Goal: Task Accomplishment & Management: Manage account settings

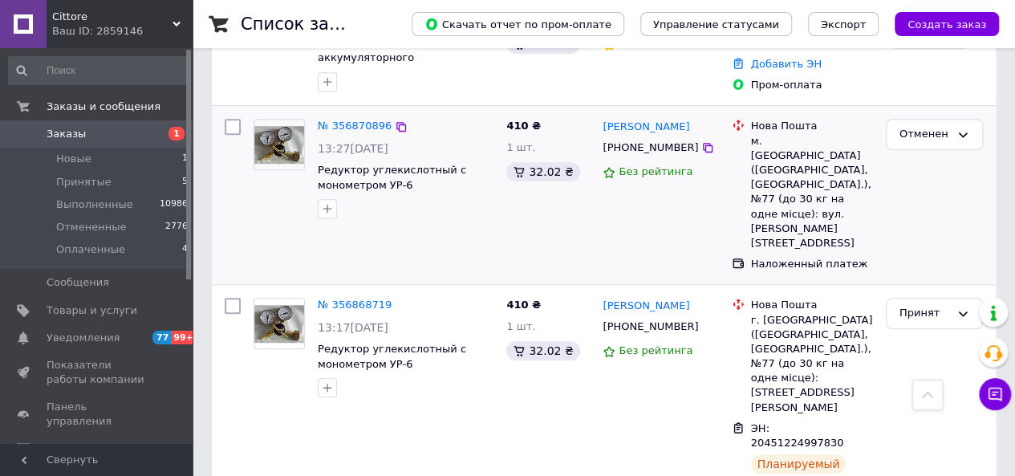
scroll to position [450, 0]
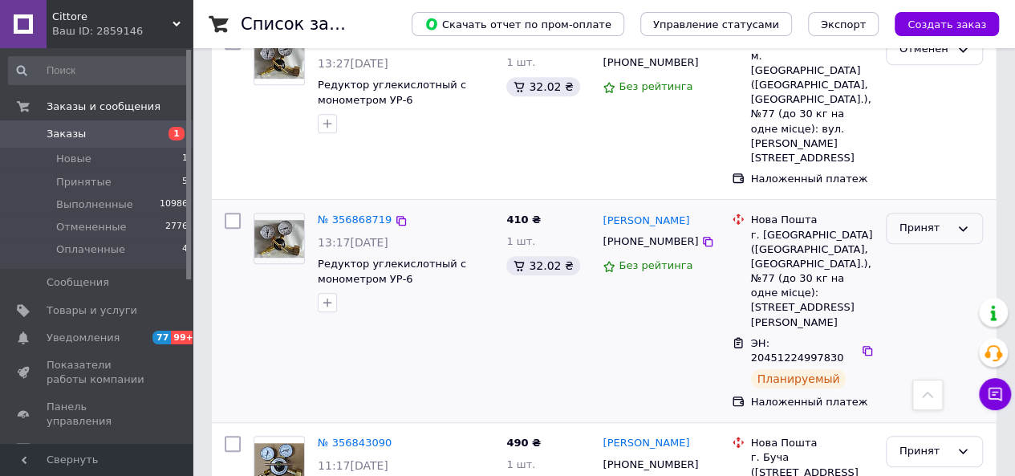
click at [937, 220] on div "Принят" at bounding box center [925, 228] width 51 height 17
click at [936, 247] on li "Выполнен" at bounding box center [935, 262] width 96 height 30
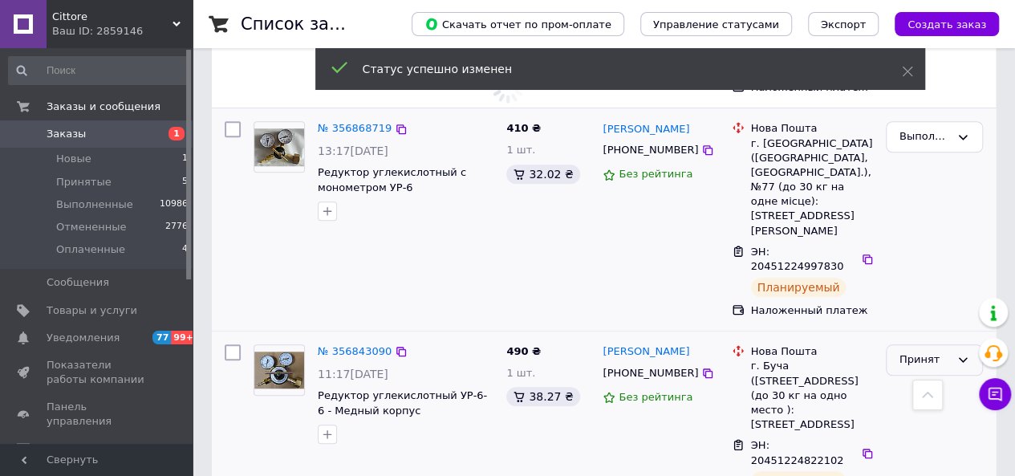
scroll to position [610, 0]
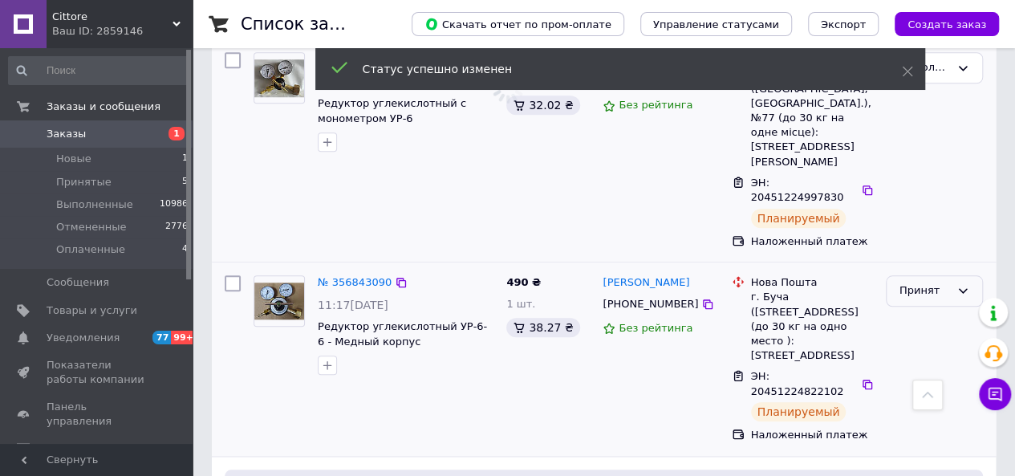
drag, startPoint x: 914, startPoint y: 230, endPoint x: 917, endPoint y: 242, distance: 11.7
click at [914, 283] on div "Принят" at bounding box center [925, 291] width 51 height 17
click at [918, 310] on li "Выполнен" at bounding box center [935, 325] width 96 height 30
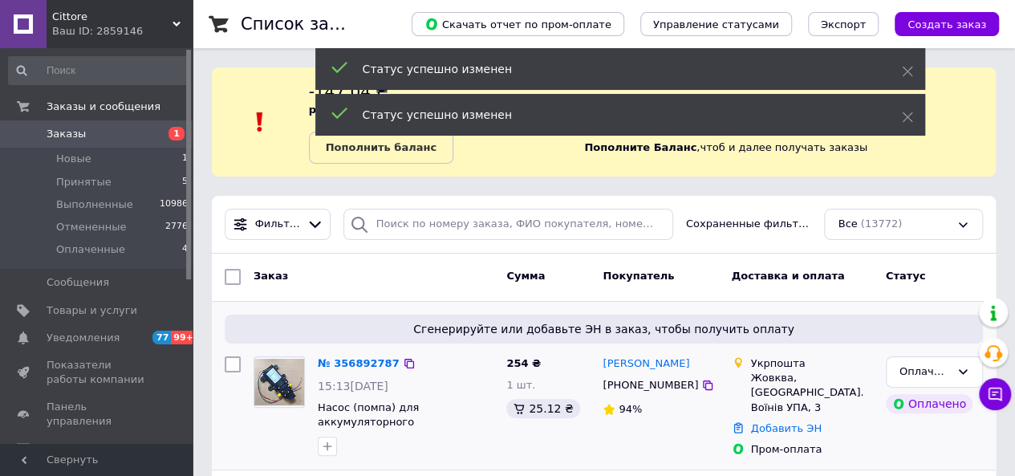
scroll to position [80, 0]
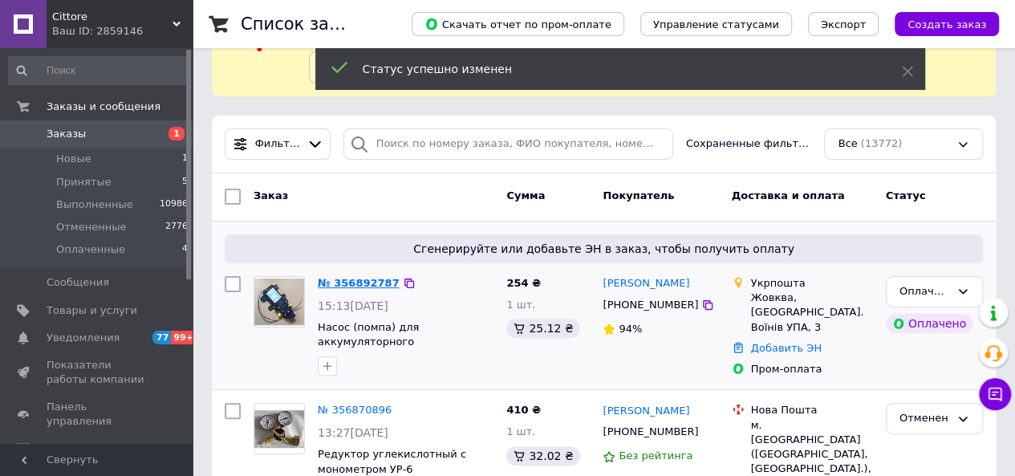
click at [368, 279] on link "№ 356892787" at bounding box center [359, 283] width 82 height 12
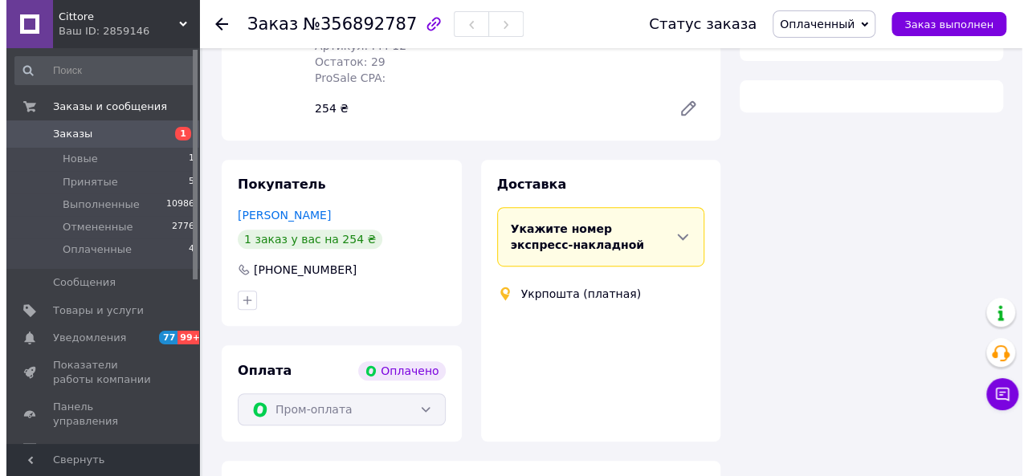
scroll to position [303, 0]
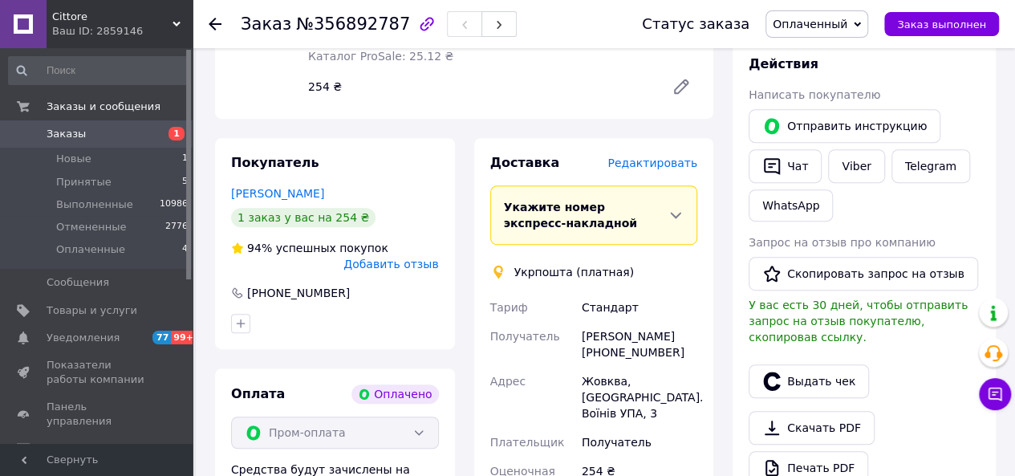
click at [660, 157] on span "Редактировать" at bounding box center [653, 163] width 90 height 13
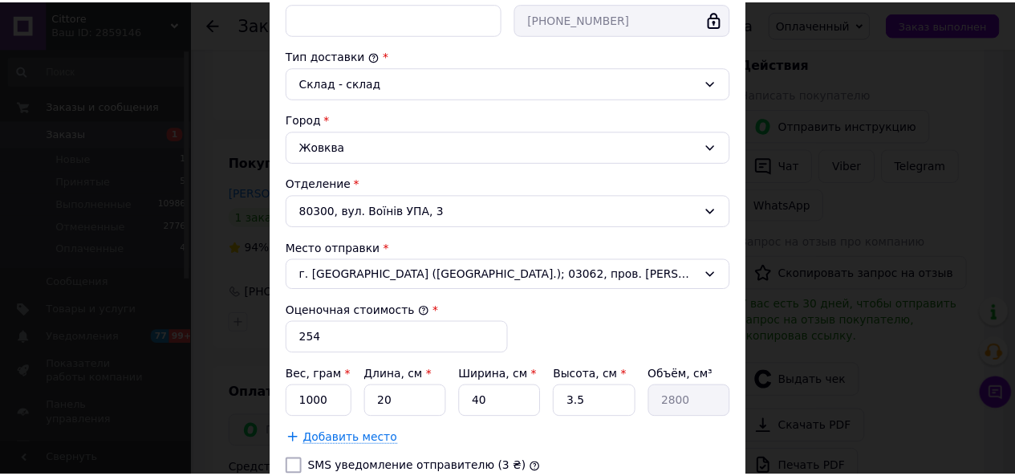
scroll to position [521, 0]
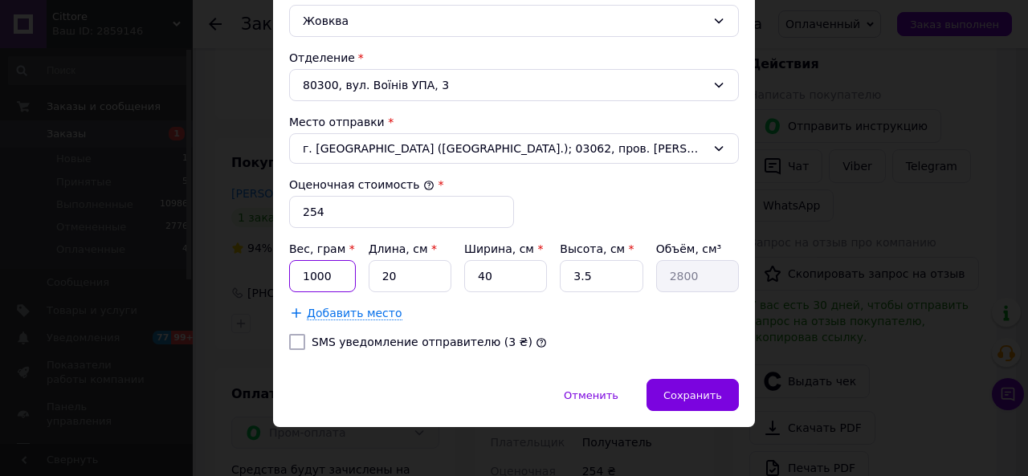
click at [320, 272] on input "1000" at bounding box center [322, 276] width 67 height 32
click at [323, 267] on input "0100" at bounding box center [322, 276] width 67 height 32
type input "0"
type input "300"
click at [503, 275] on input "40" at bounding box center [505, 276] width 83 height 32
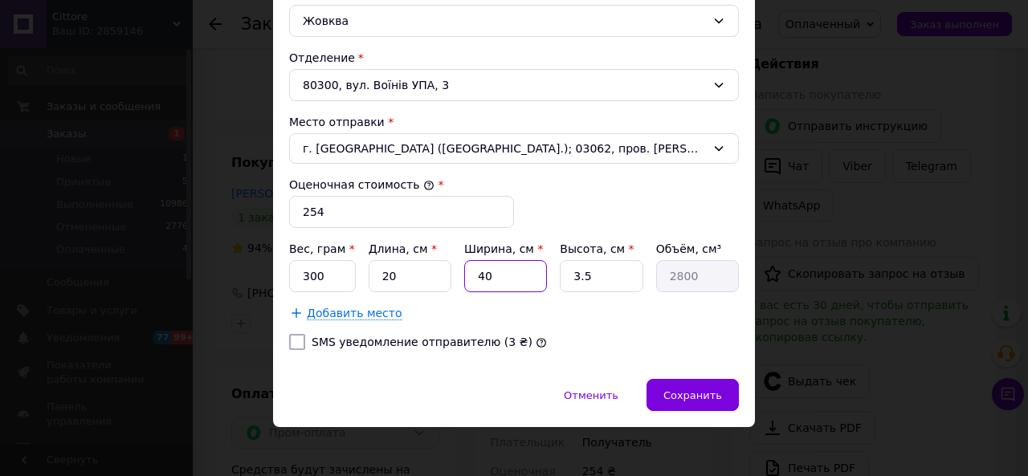
type input "4"
type input "280"
type input "4"
click at [708, 389] on span "Сохранить" at bounding box center [692, 395] width 59 height 12
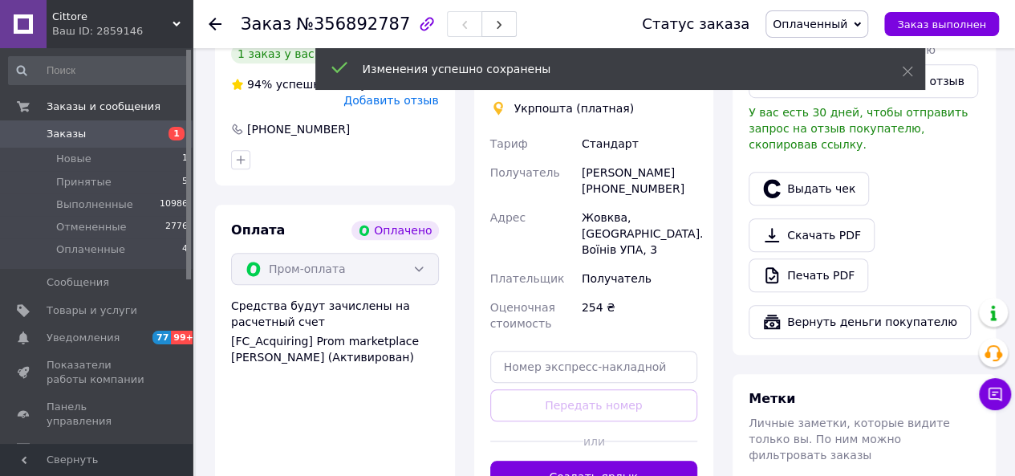
scroll to position [543, 0]
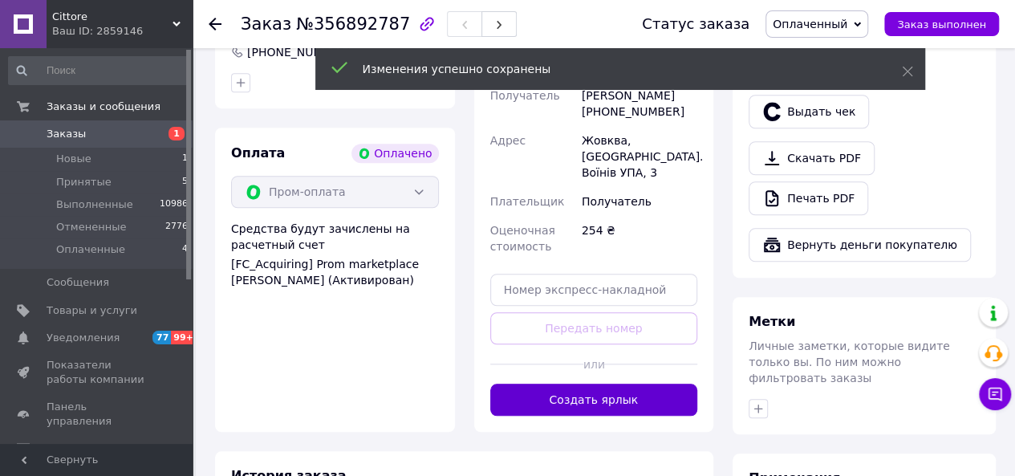
click at [681, 384] on button "Создать ярлык" at bounding box center [594, 400] width 208 height 32
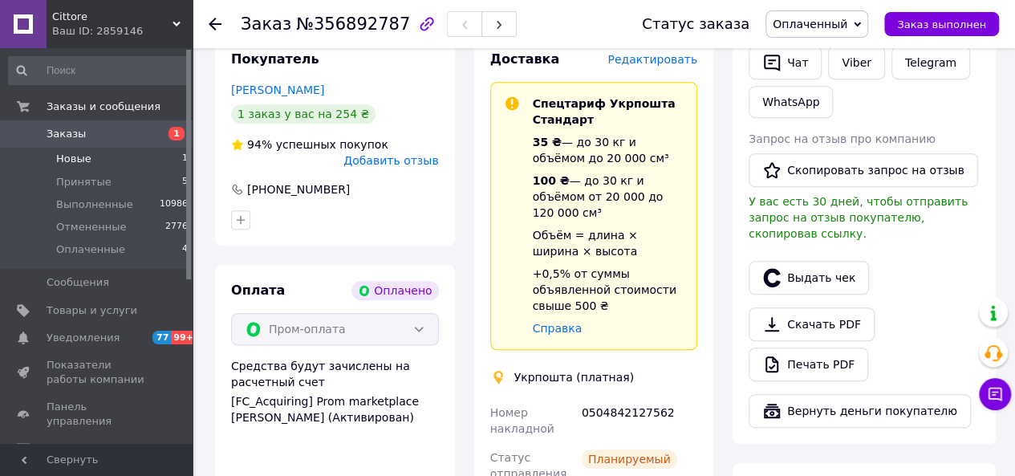
scroll to position [383, 0]
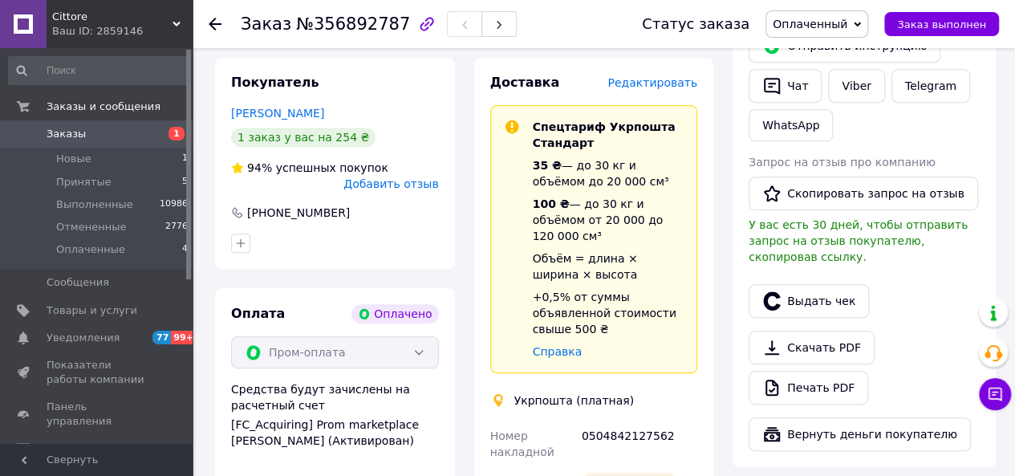
click at [87, 131] on span "Заказы" at bounding box center [98, 134] width 102 height 14
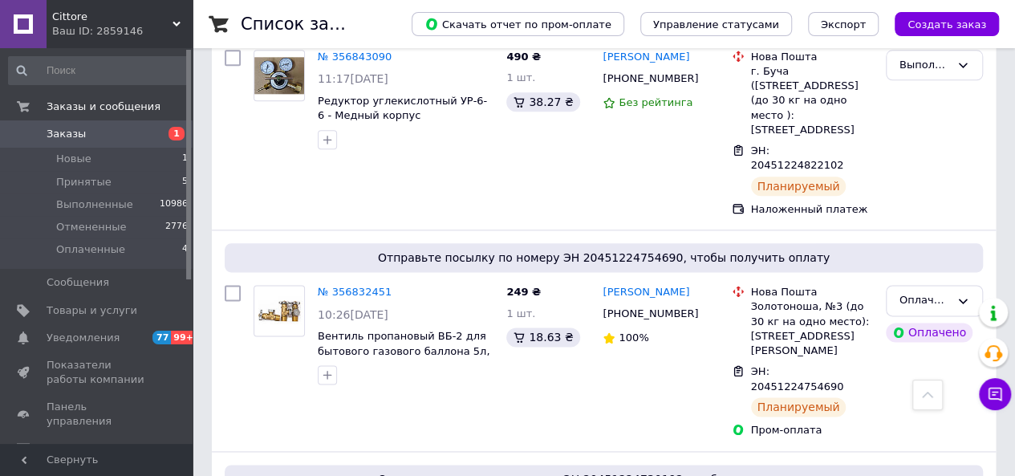
scroll to position [883, 0]
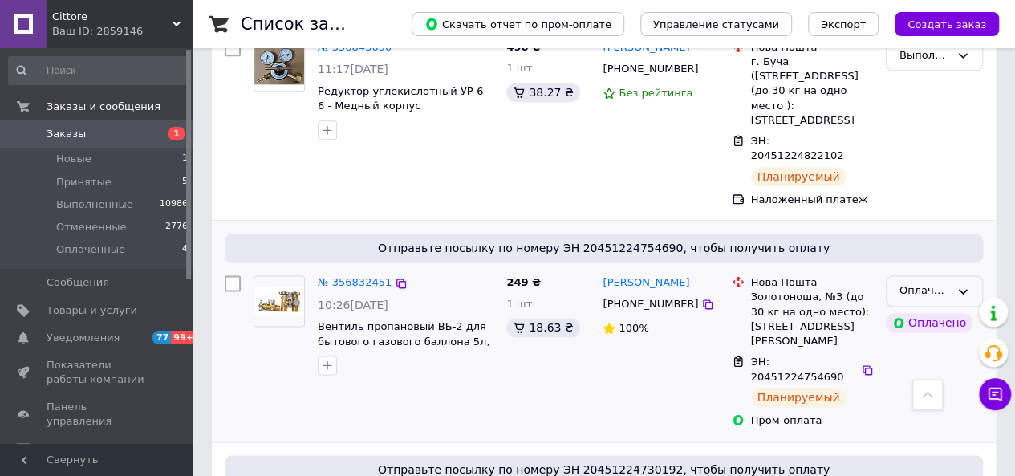
click at [970, 275] on div "Оплаченный" at bounding box center [934, 290] width 97 height 31
click at [950, 339] on li "Выполнен" at bounding box center [935, 354] width 96 height 30
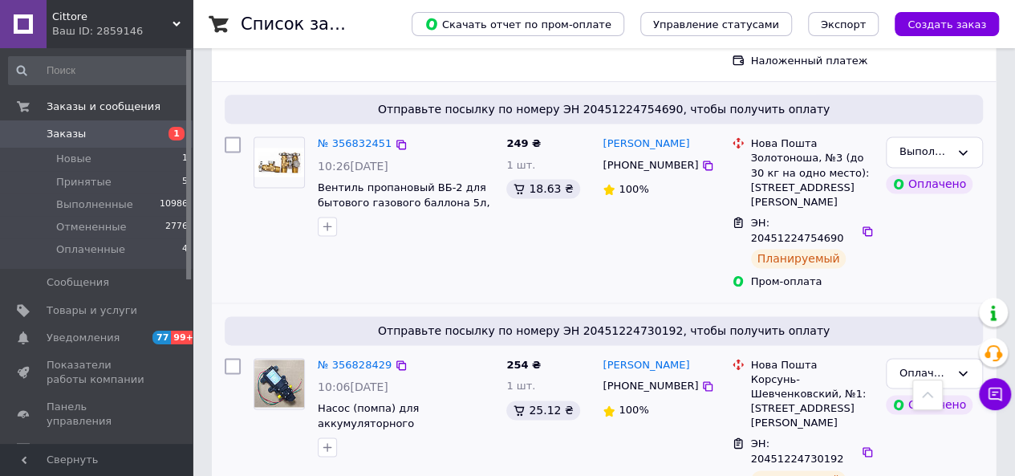
scroll to position [1044, 0]
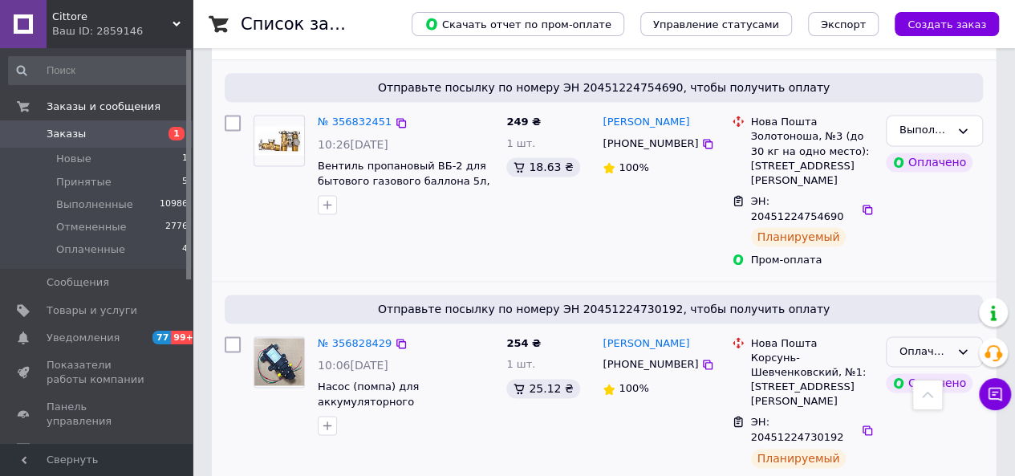
click at [966, 349] on icon at bounding box center [963, 351] width 9 height 5
click at [944, 400] on li "Выполнен" at bounding box center [935, 415] width 96 height 30
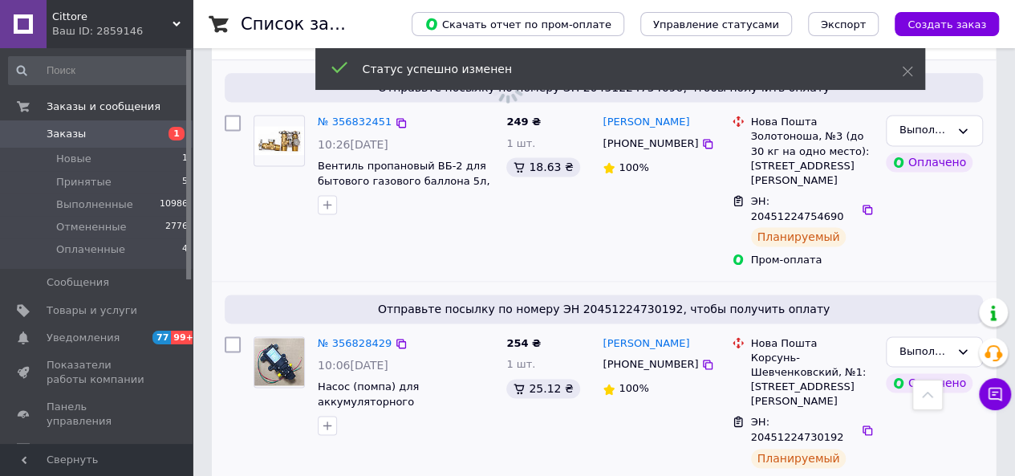
scroll to position [1204, 0]
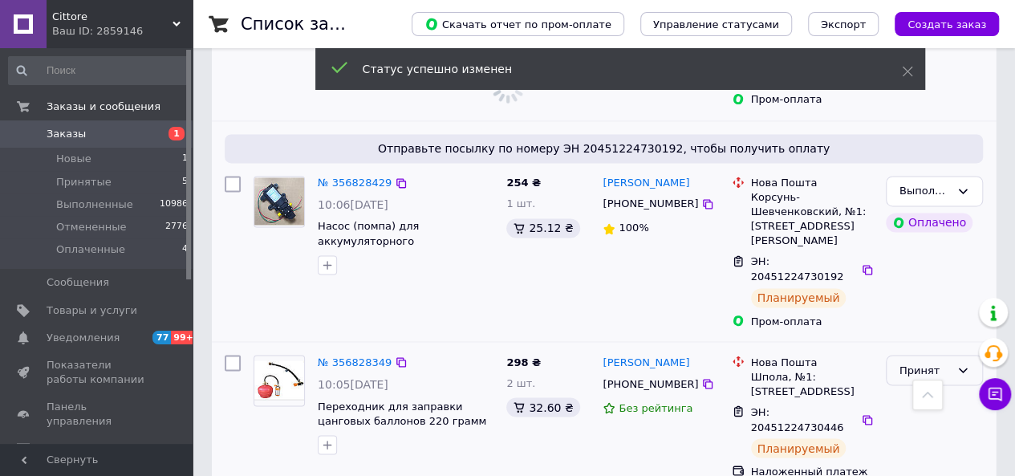
click at [962, 355] on div "Принят" at bounding box center [934, 370] width 97 height 31
click at [958, 389] on li "Выполнен" at bounding box center [935, 404] width 96 height 30
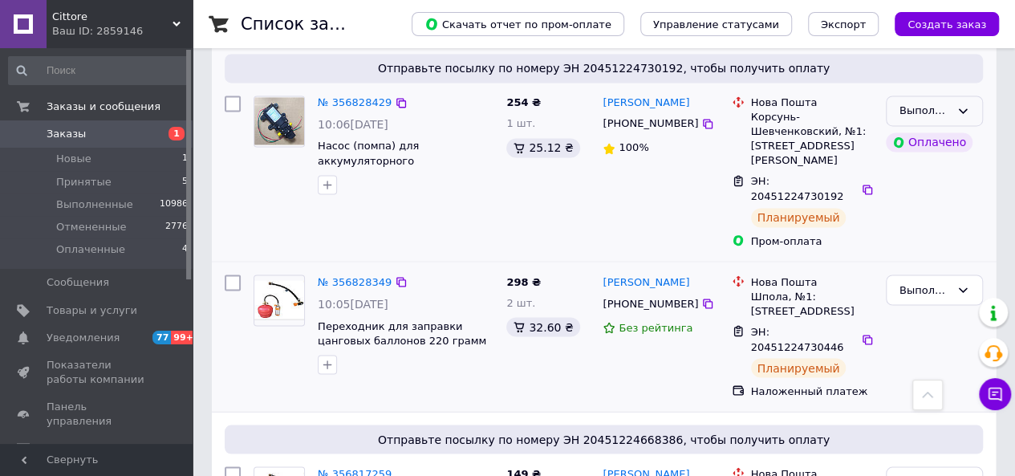
scroll to position [1365, 0]
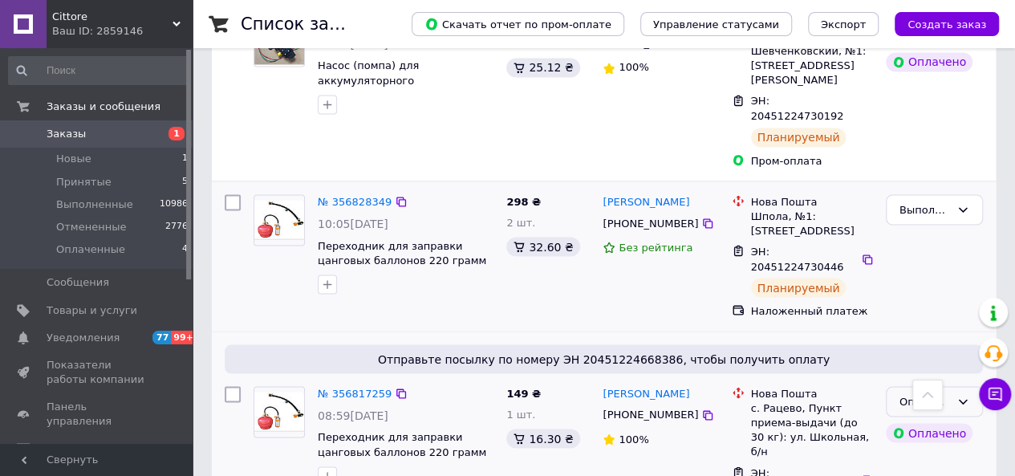
click at [965, 395] on icon at bounding box center [963, 401] width 13 height 13
click at [962, 450] on li "Выполнен" at bounding box center [935, 465] width 96 height 30
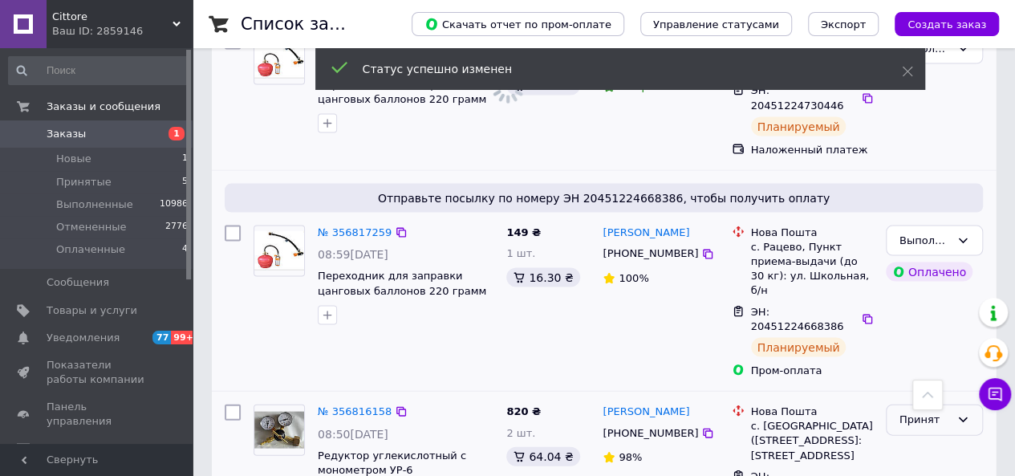
click at [956, 405] on div "Принят" at bounding box center [934, 420] width 97 height 31
click at [956, 439] on li "Выполнен" at bounding box center [935, 454] width 96 height 30
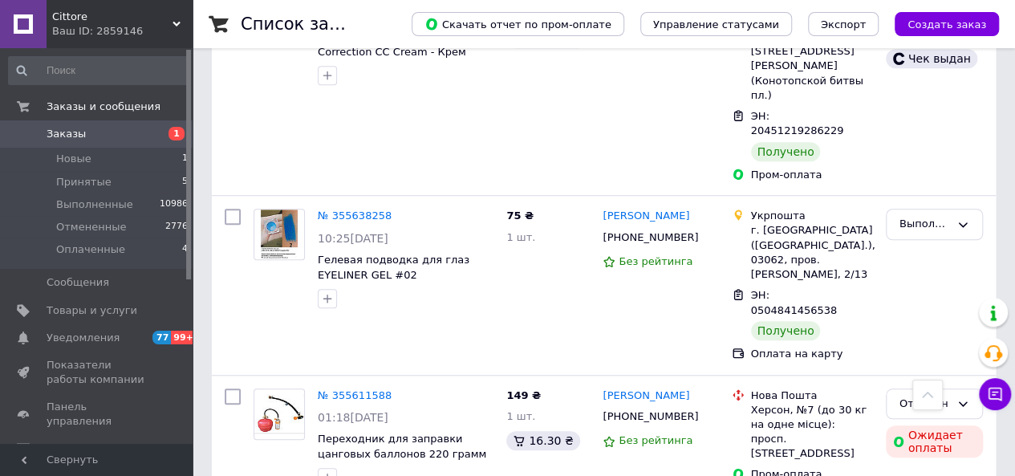
scroll to position [15969, 0]
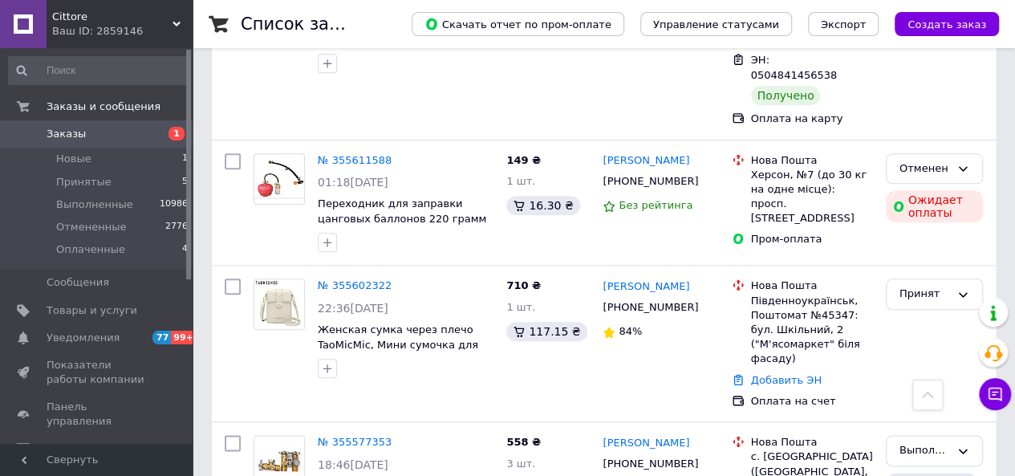
click at [81, 436] on link "Отзывы" at bounding box center [98, 449] width 197 height 27
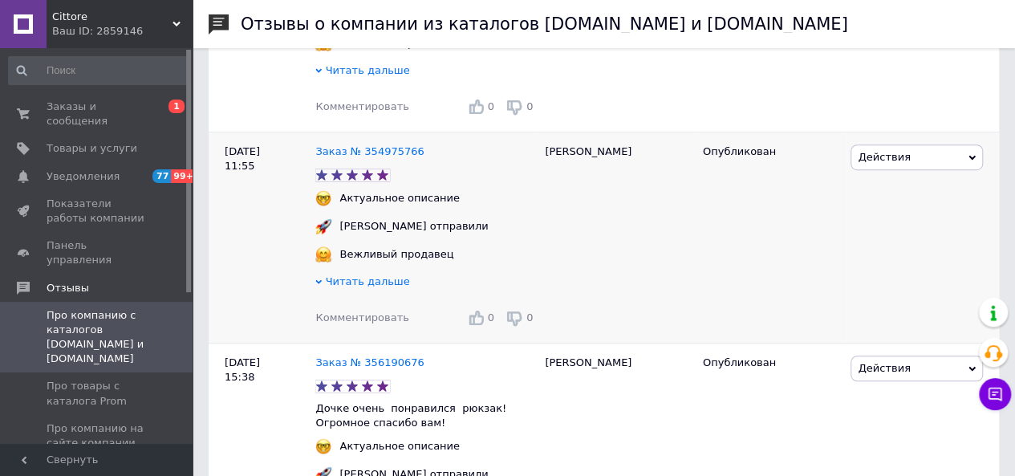
scroll to position [482, 0]
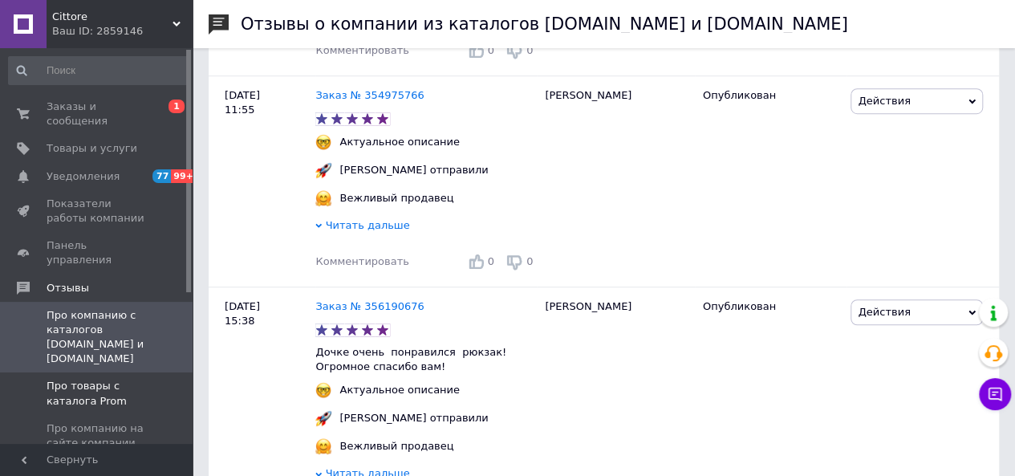
click at [95, 379] on span "Про товары с каталога Prom" at bounding box center [98, 393] width 102 height 29
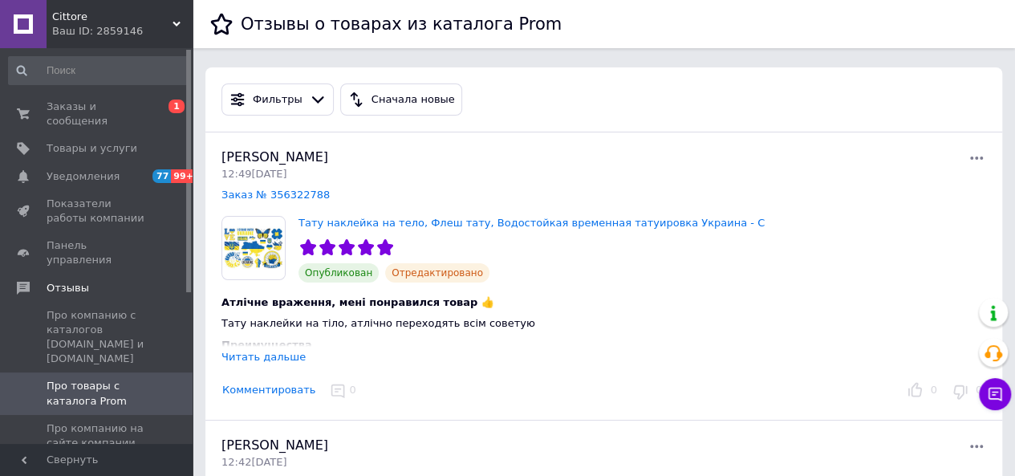
click at [277, 354] on div "Читать дальше" at bounding box center [264, 357] width 84 height 12
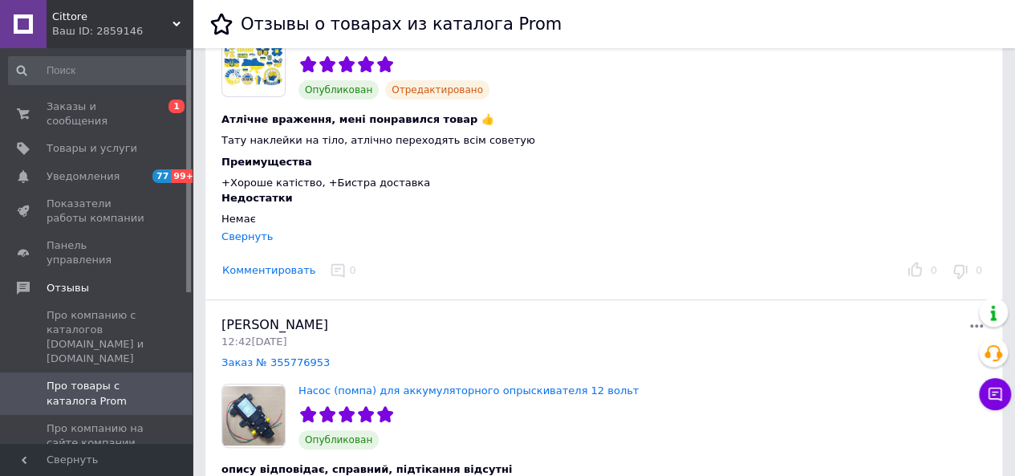
scroll to position [80, 0]
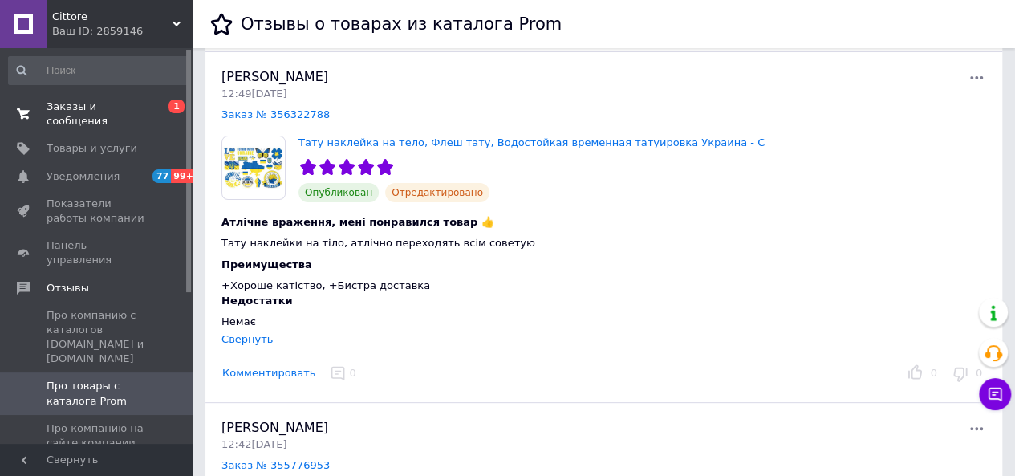
click at [92, 110] on span "Заказы и сообщения" at bounding box center [98, 114] width 102 height 29
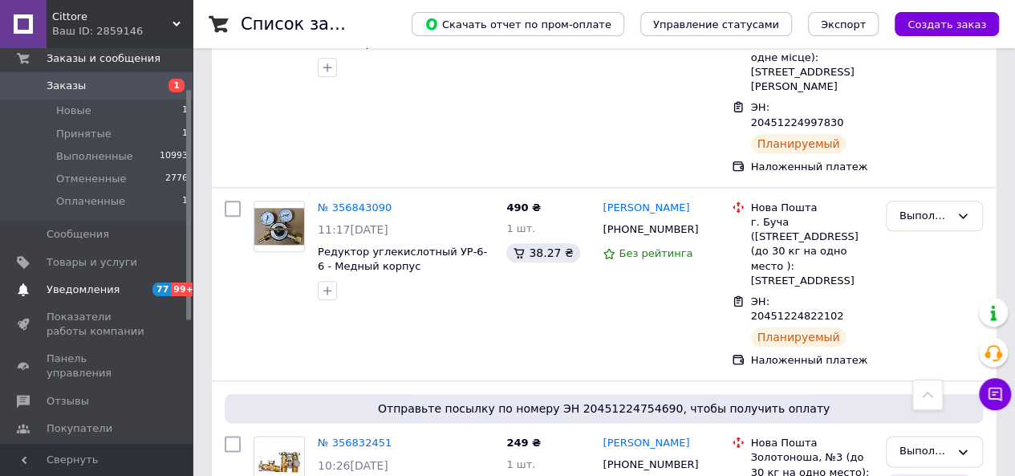
scroll to position [80, 0]
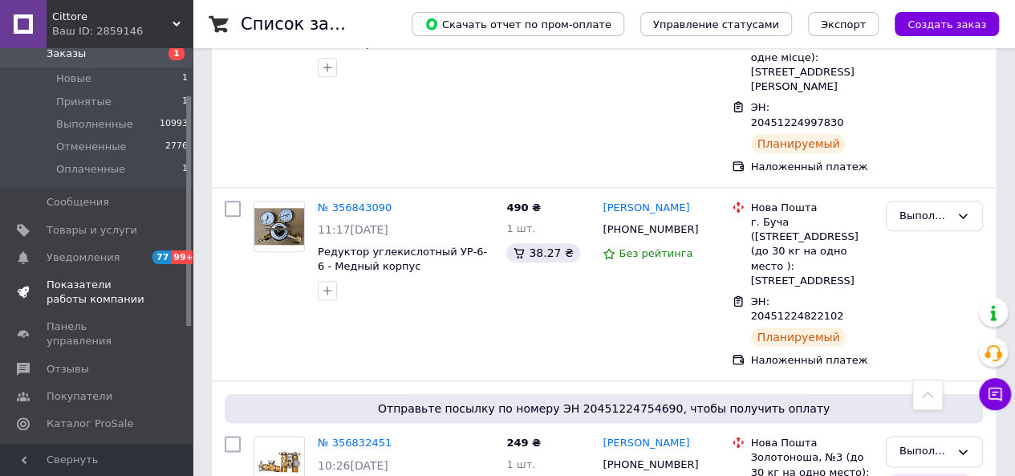
click at [83, 296] on span "Показатели работы компании" at bounding box center [98, 292] width 102 height 29
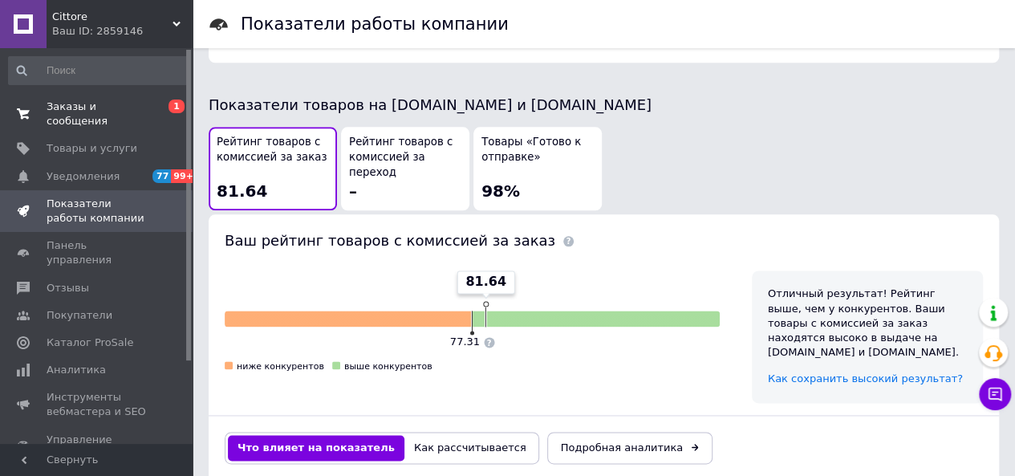
click at [110, 101] on span "Заказы и сообщения" at bounding box center [98, 114] width 102 height 29
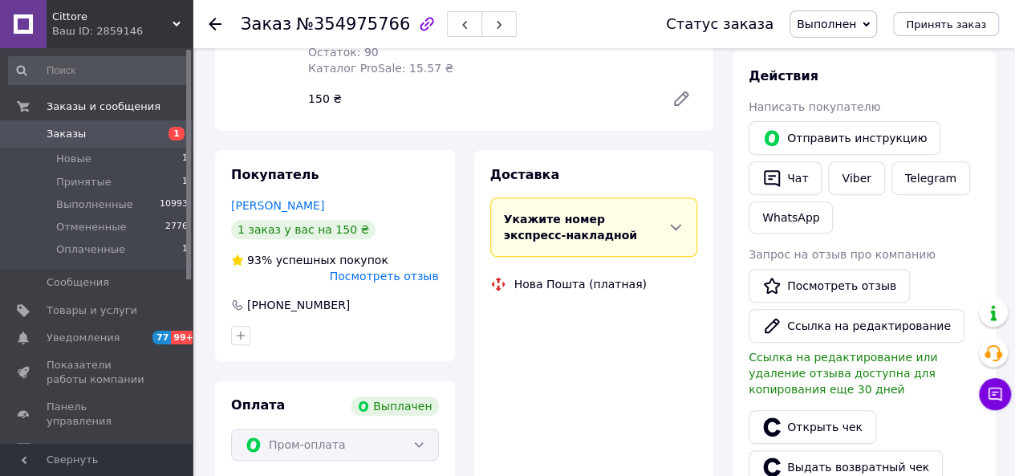
scroll to position [162, 0]
